Goal: Task Accomplishment & Management: Use online tool/utility

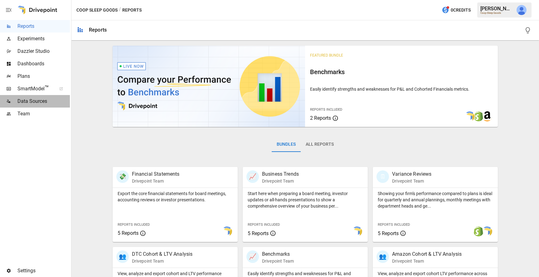
click at [42, 103] on span "Data Sources" at bounding box center [43, 100] width 52 height 7
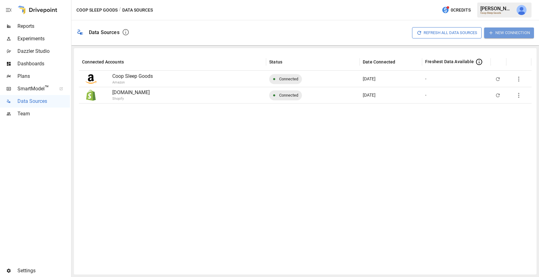
click at [508, 32] on button "New Connection" at bounding box center [509, 32] width 50 height 10
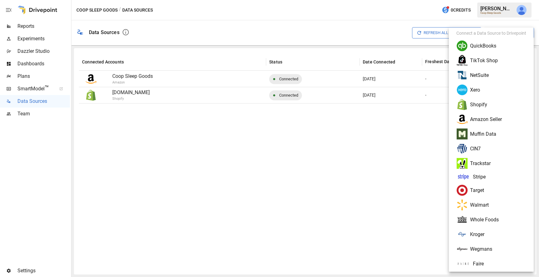
click at [484, 74] on li "NetSuite" at bounding box center [492, 75] width 80 height 15
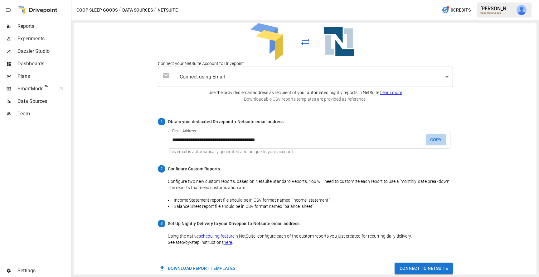
click at [435, 135] on button "COPY" at bounding box center [436, 140] width 20 height 12
click at [405, 267] on button "CONNECT TO NETSUITE" at bounding box center [424, 268] width 58 height 12
